Goal: Task Accomplishment & Management: Use online tool/utility

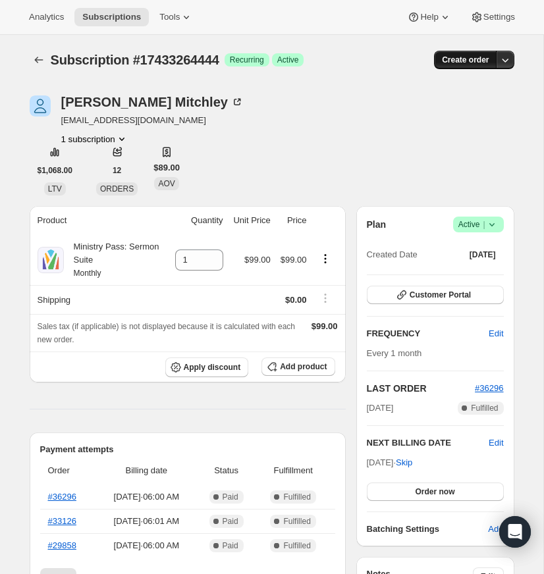
scroll to position [3, 0]
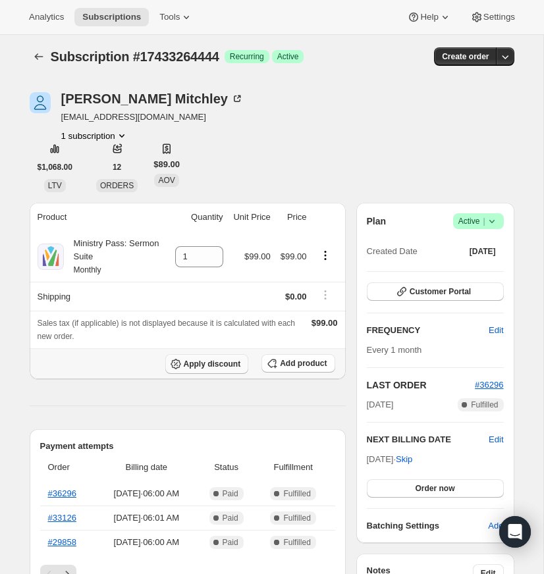
click at [207, 362] on span "Apply discount" at bounding box center [212, 364] width 57 height 11
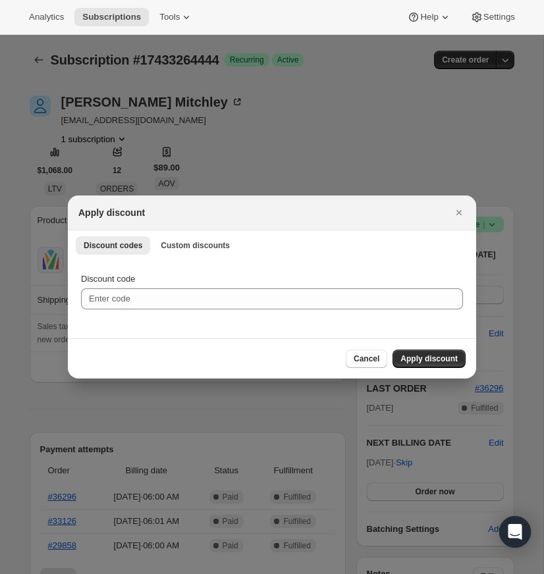
scroll to position [0, 0]
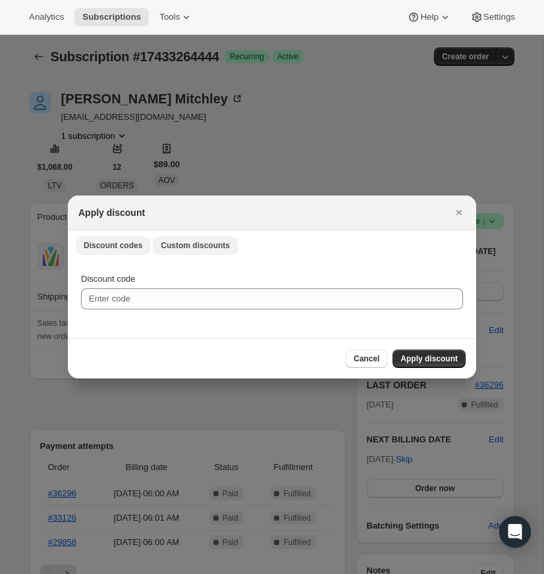
click at [192, 243] on span "Custom discounts" at bounding box center [195, 245] width 69 height 11
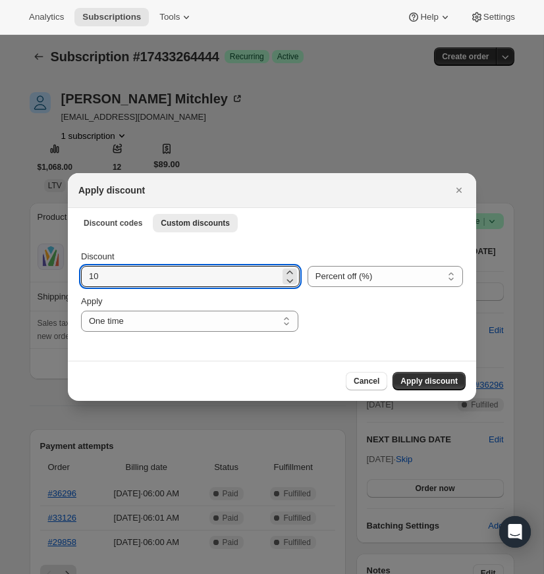
drag, startPoint x: 95, startPoint y: 277, endPoint x: 76, endPoint y: 276, distance: 19.1
click at [78, 276] on div "Discount 10 Percent off (%) Amount off ($) Percent off (%) Apply One time Speci…" at bounding box center [272, 299] width 408 height 124
type input "20"
click at [355, 274] on select "Percent off (%) Amount off ($)" at bounding box center [384, 276] width 155 height 21
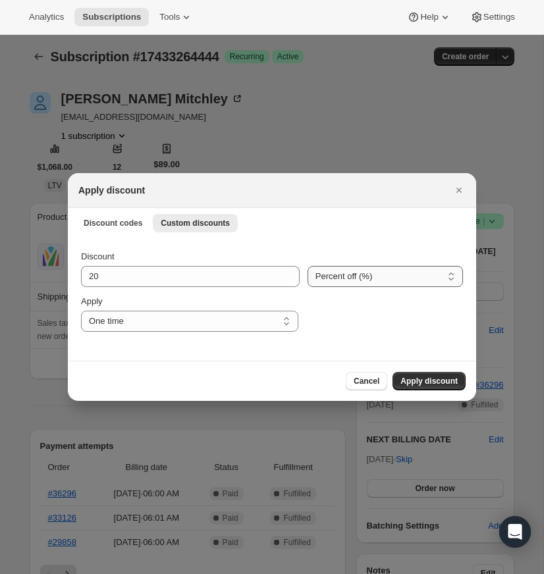
select select "fixed"
click at [307, 266] on select "Percent off (%) Amount off ($)" at bounding box center [384, 276] width 155 height 21
click at [288, 321] on select "One time Specify instances... Indefinitely" at bounding box center [189, 321] width 217 height 21
select select "indefinitely"
click at [81, 311] on select "One time Specify instances... Indefinitely" at bounding box center [189, 321] width 217 height 21
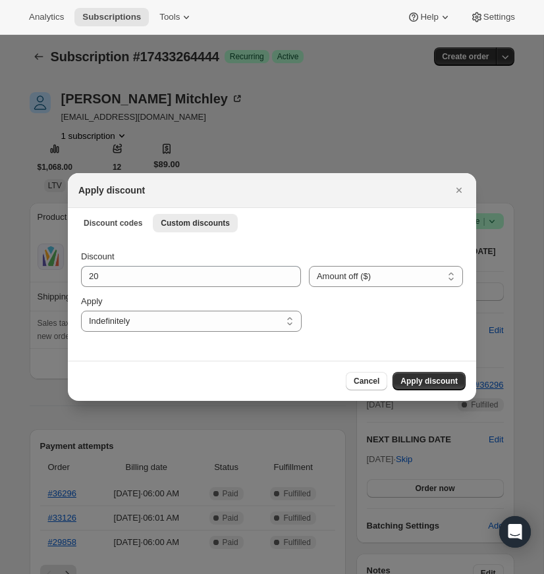
click at [424, 381] on span "Apply discount" at bounding box center [428, 381] width 57 height 11
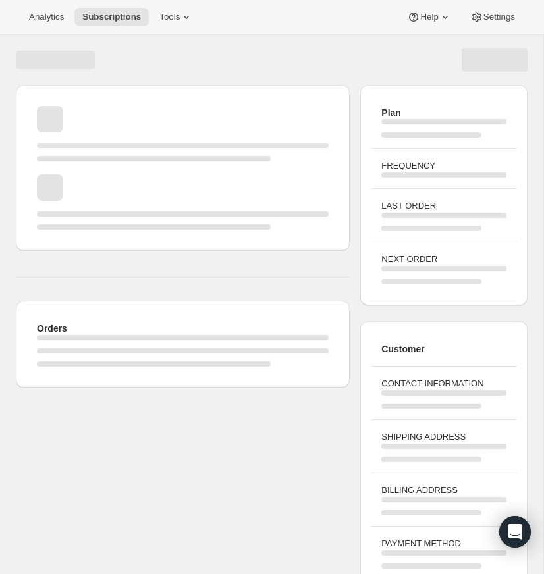
scroll to position [3, 0]
